Goal: Information Seeking & Learning: Learn about a topic

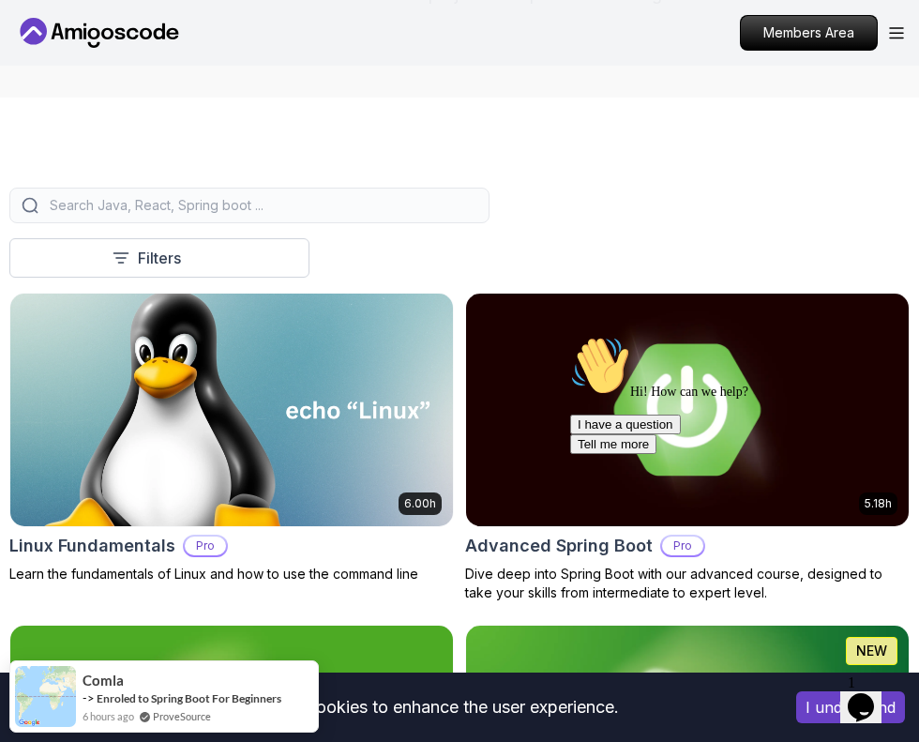
scroll to position [469, 0]
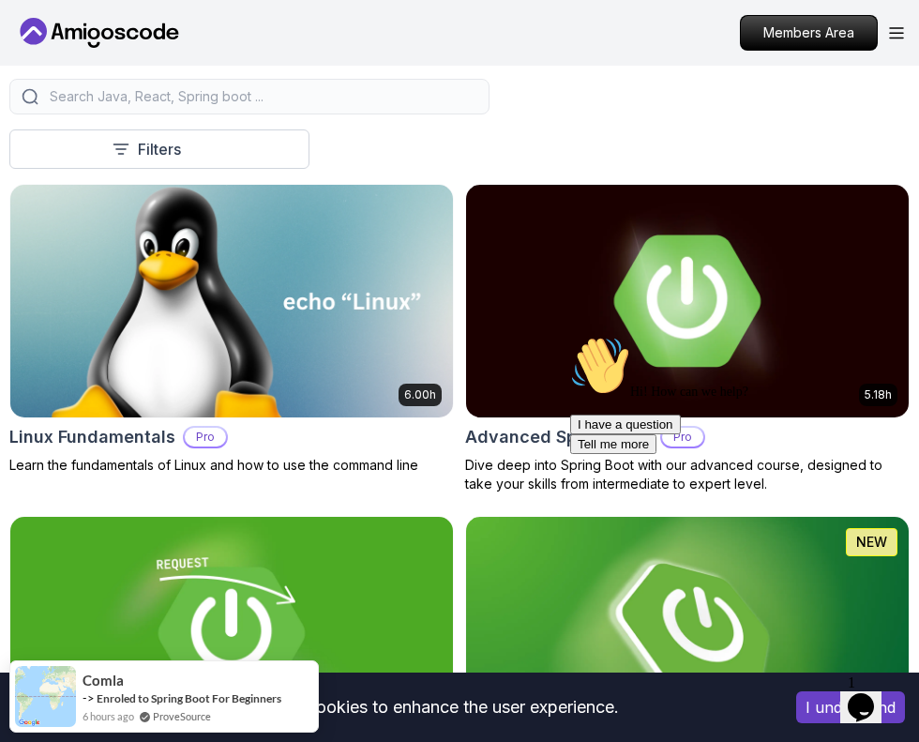
click at [570, 336] on icon "Chat attention grabber" at bounding box center [570, 336] width 0 height 0
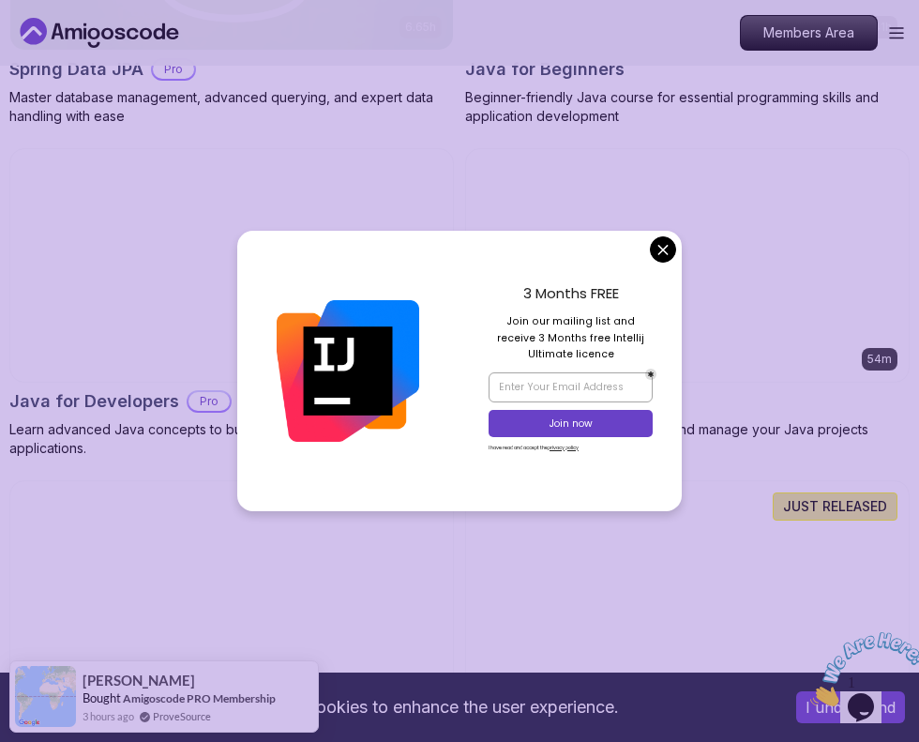
scroll to position [1501, 0]
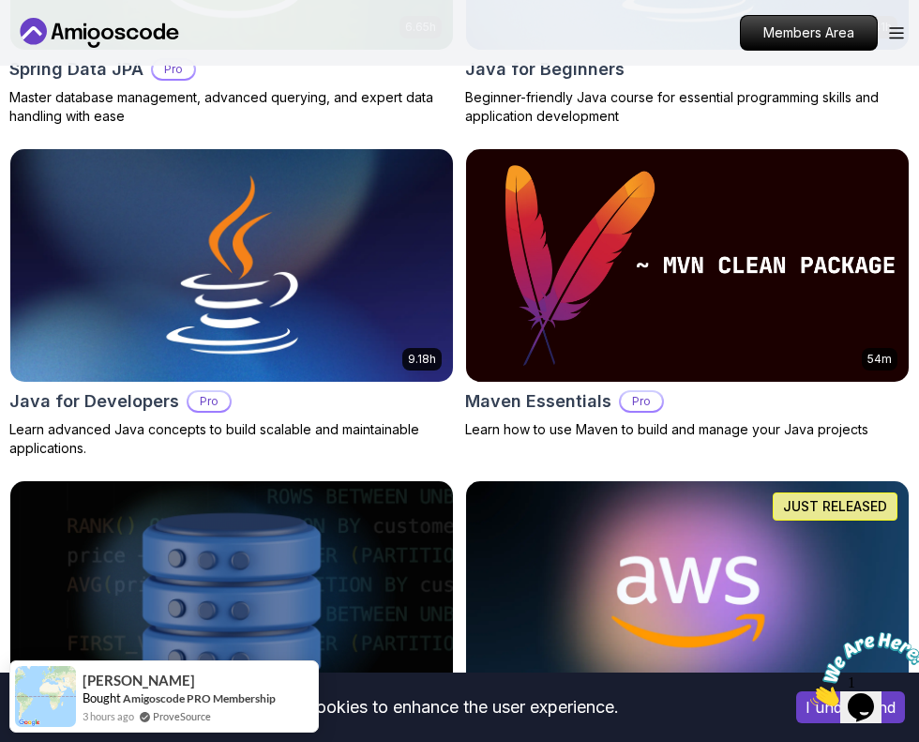
click at [637, 401] on p "Pro" at bounding box center [641, 401] width 41 height 19
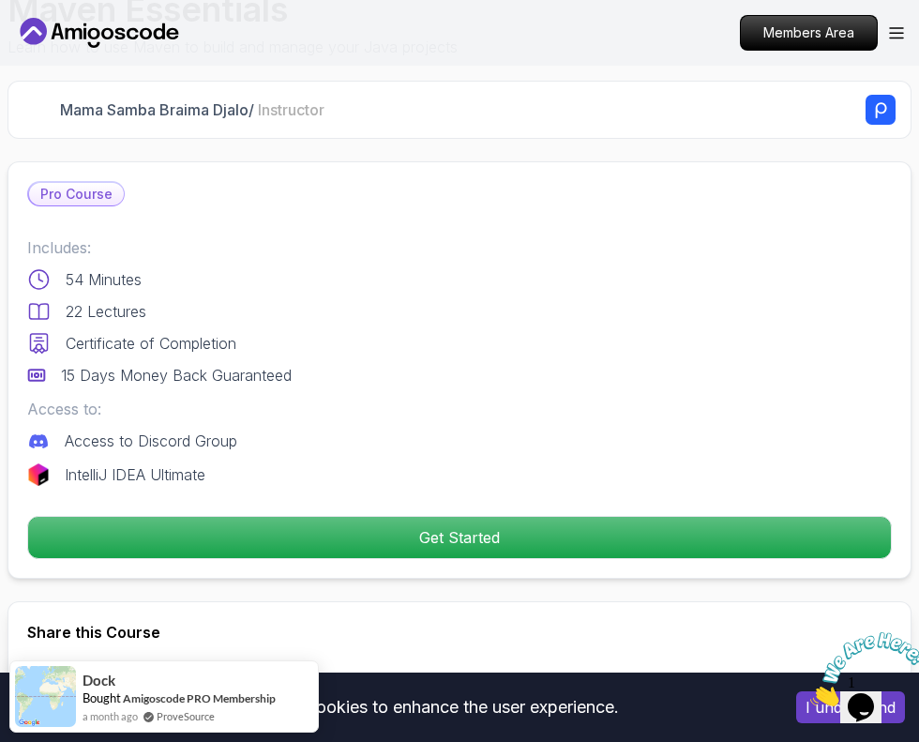
scroll to position [657, 0]
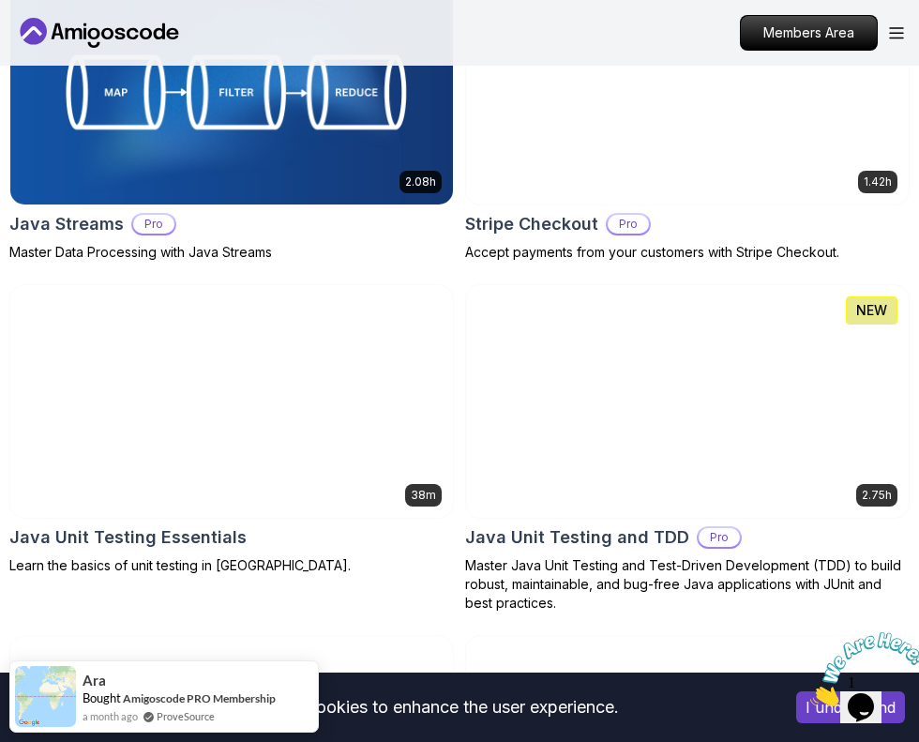
scroll to position [4905, 0]
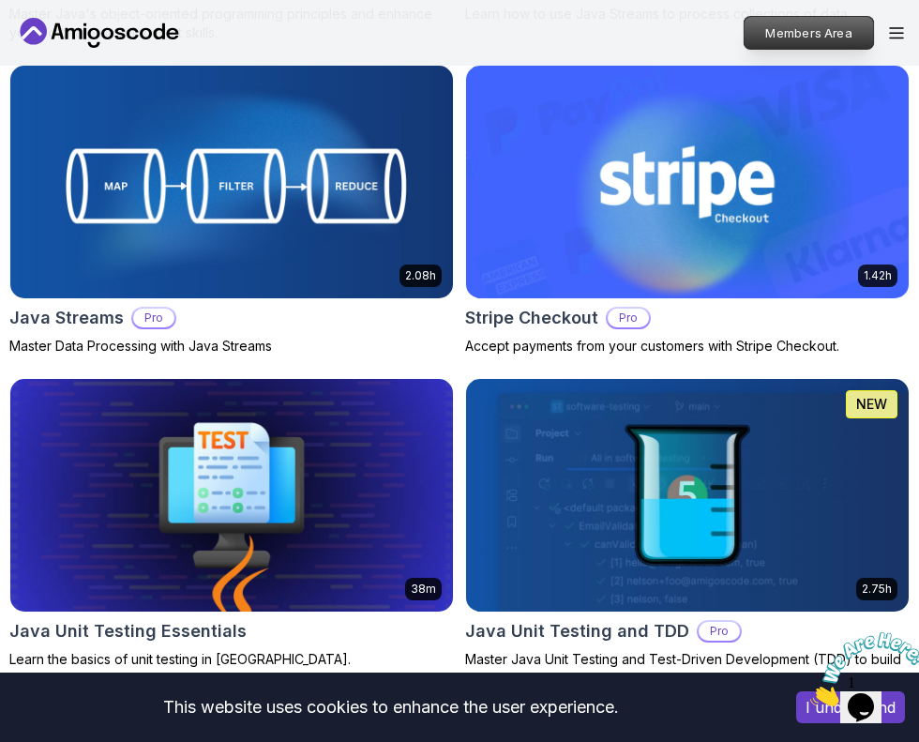
click at [760, 31] on p "Members Area" at bounding box center [809, 33] width 129 height 32
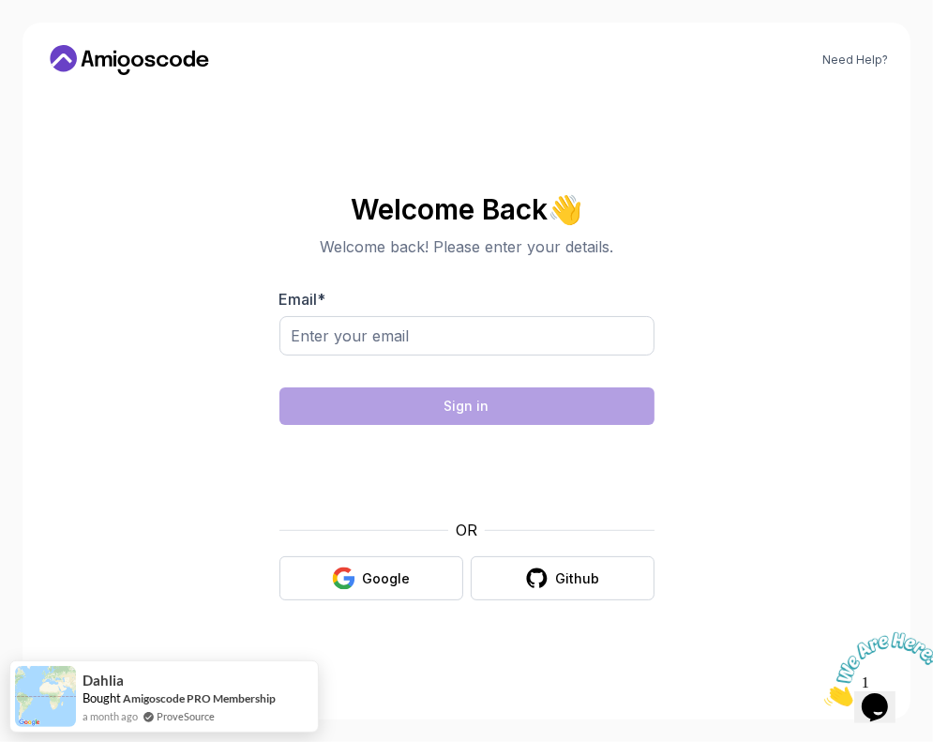
click at [196, 56] on icon at bounding box center [129, 60] width 169 height 30
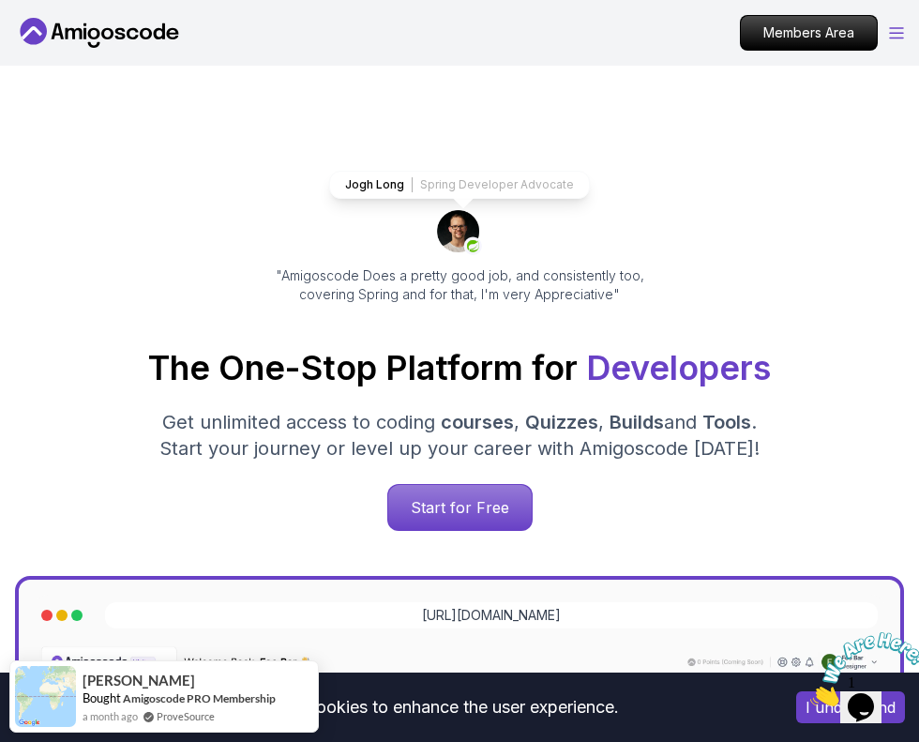
click at [897, 36] on icon "Open Menu" at bounding box center [896, 33] width 15 height 12
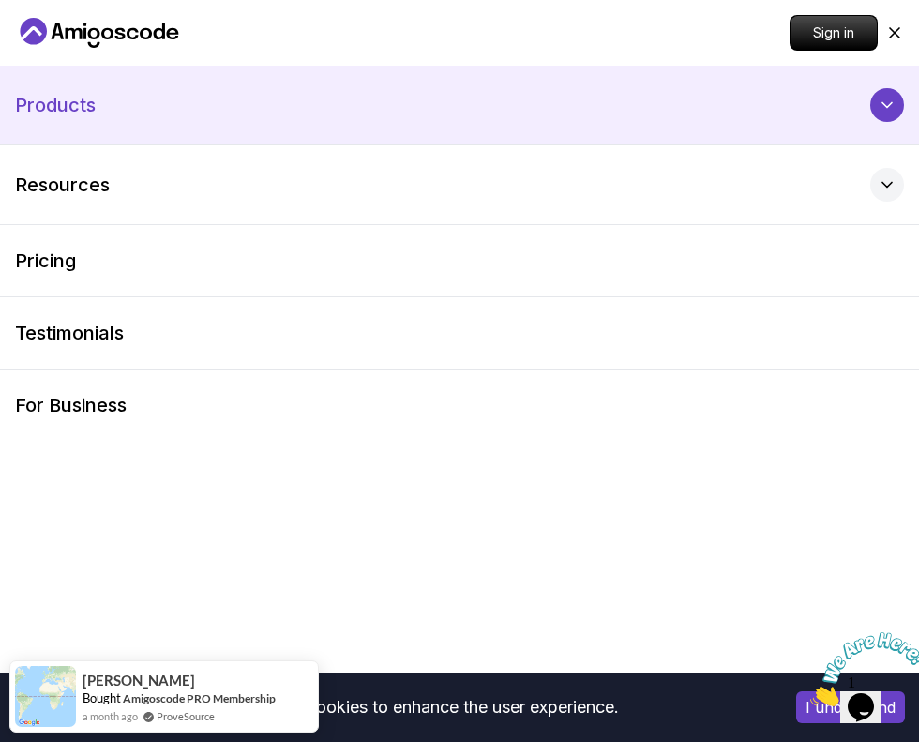
click at [895, 106] on icon at bounding box center [887, 105] width 19 height 19
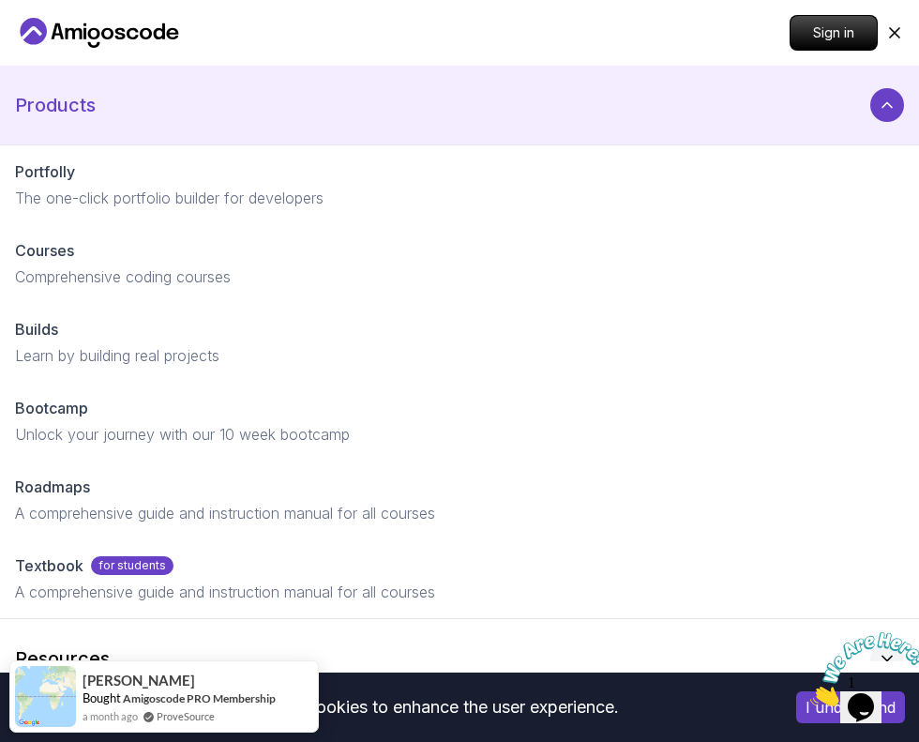
click at [895, 106] on icon at bounding box center [887, 105] width 19 height 19
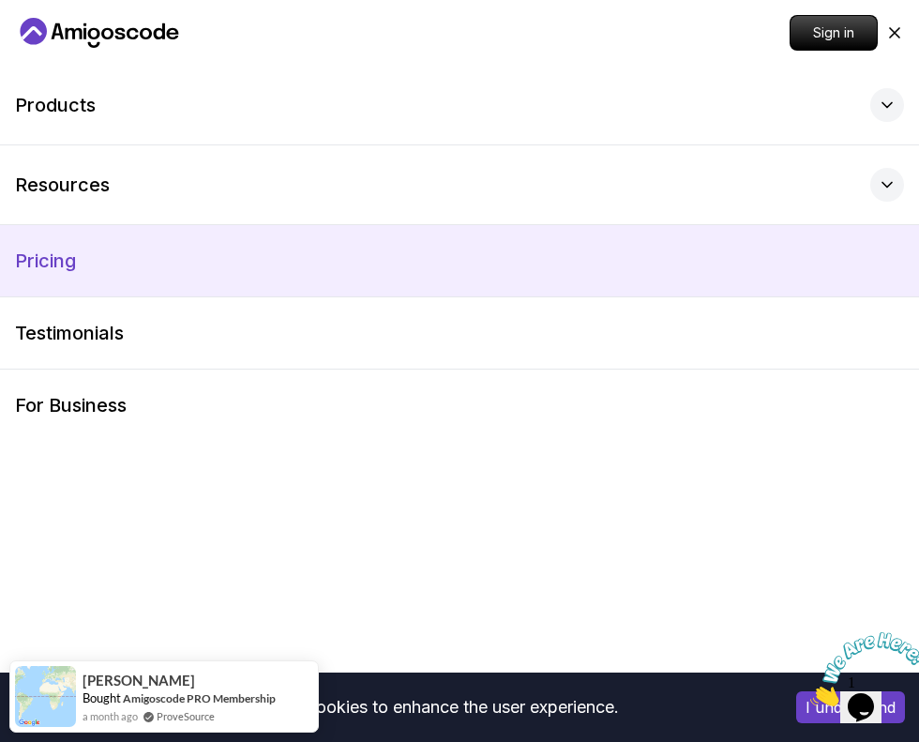
click at [45, 269] on p "Pricing" at bounding box center [45, 261] width 61 height 26
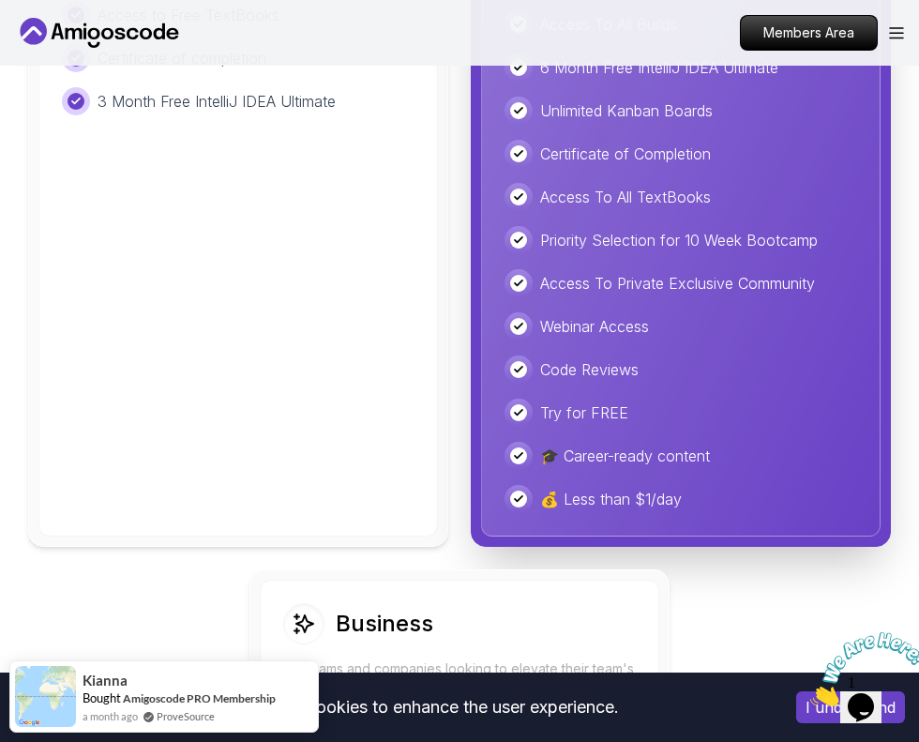
scroll to position [5373, 0]
